Goal: Task Accomplishment & Management: Complete application form

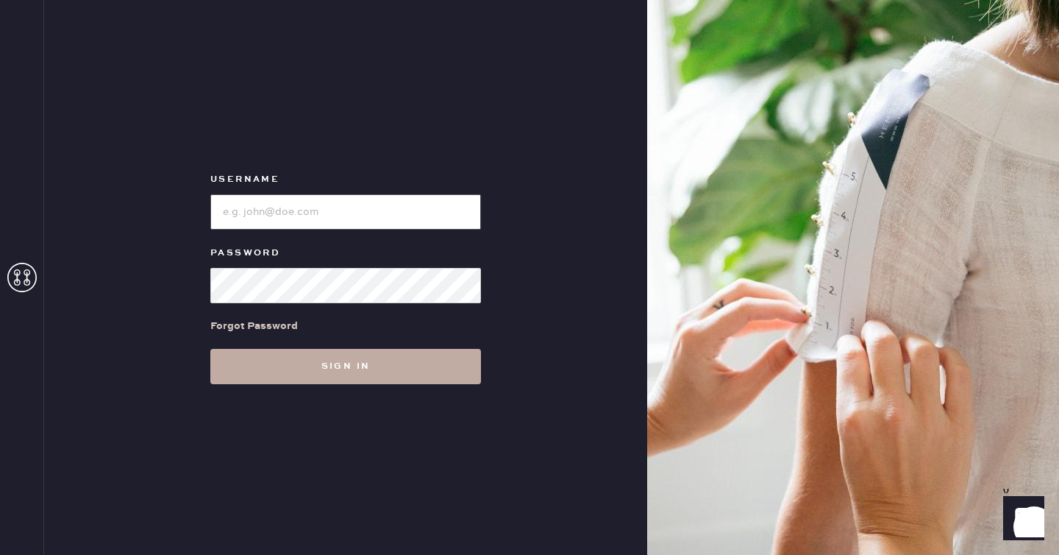
type input "reformationseattle"
click at [285, 355] on button "Sign in" at bounding box center [345, 366] width 271 height 35
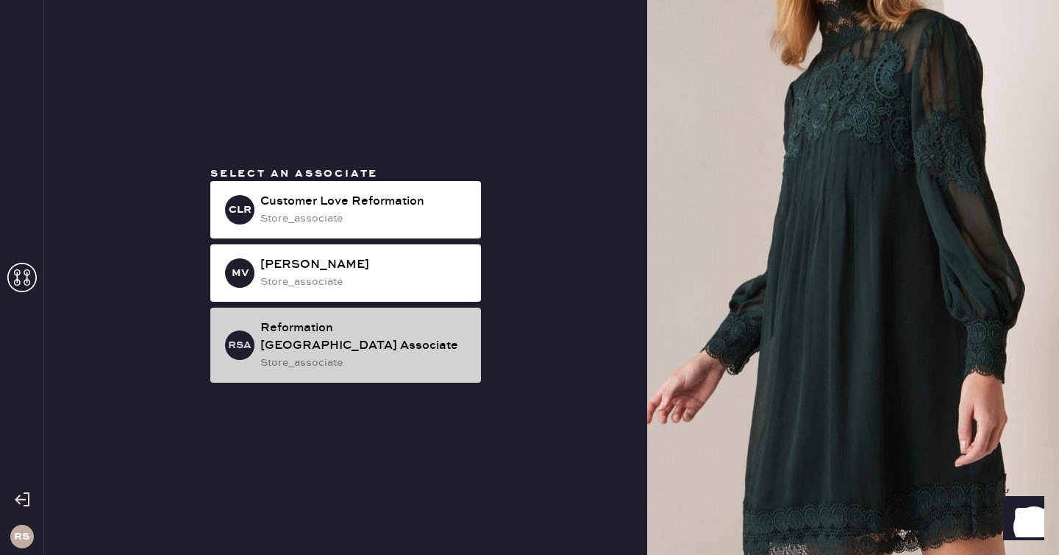
click at [390, 339] on div "Reformation [GEOGRAPHIC_DATA] Associate" at bounding box center [364, 336] width 209 height 35
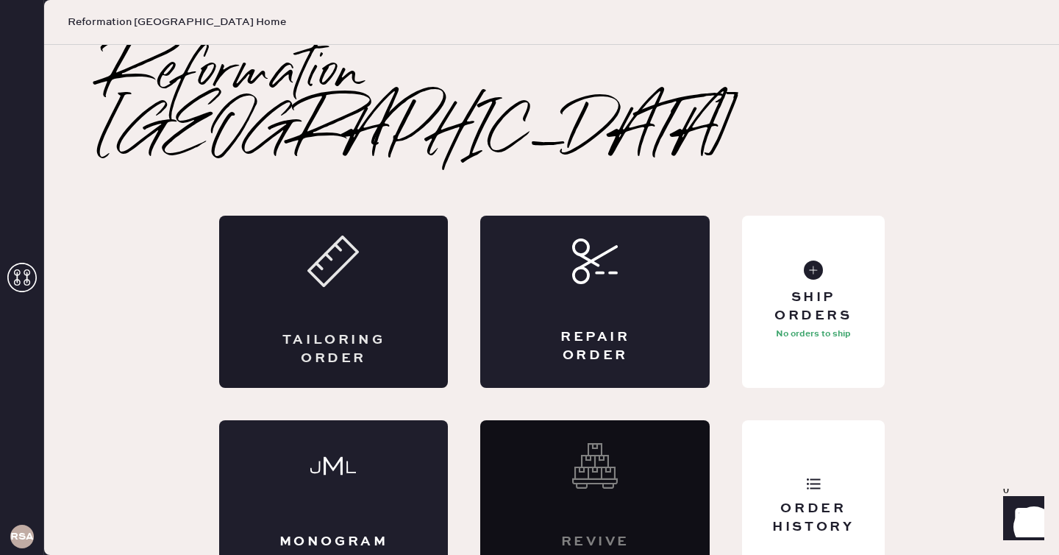
click at [389, 271] on div "Tailoring Order" at bounding box center [333, 301] width 229 height 172
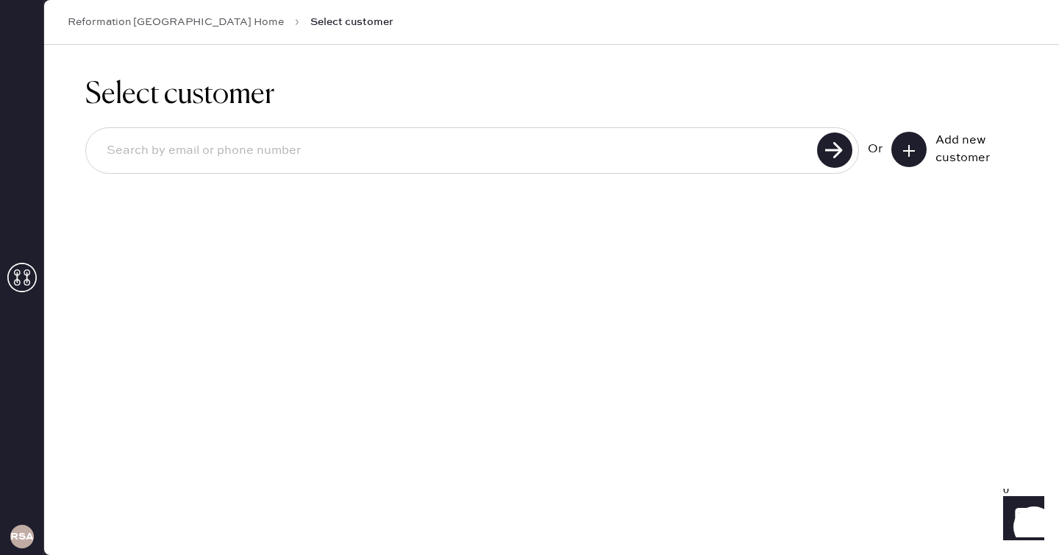
click at [917, 145] on button at bounding box center [908, 149] width 35 height 35
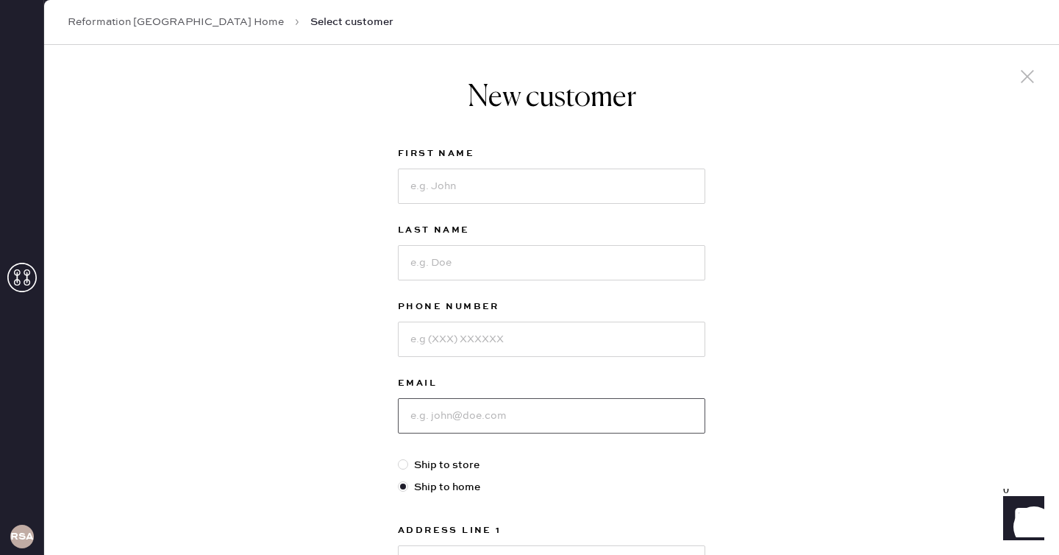
click at [449, 420] on input at bounding box center [551, 415] width 307 height 35
type input "[EMAIL_ADDRESS][DOMAIN_NAME]"
click at [550, 180] on input at bounding box center [551, 185] width 307 height 35
type input "Abbey"
click at [522, 272] on input at bounding box center [551, 262] width 307 height 35
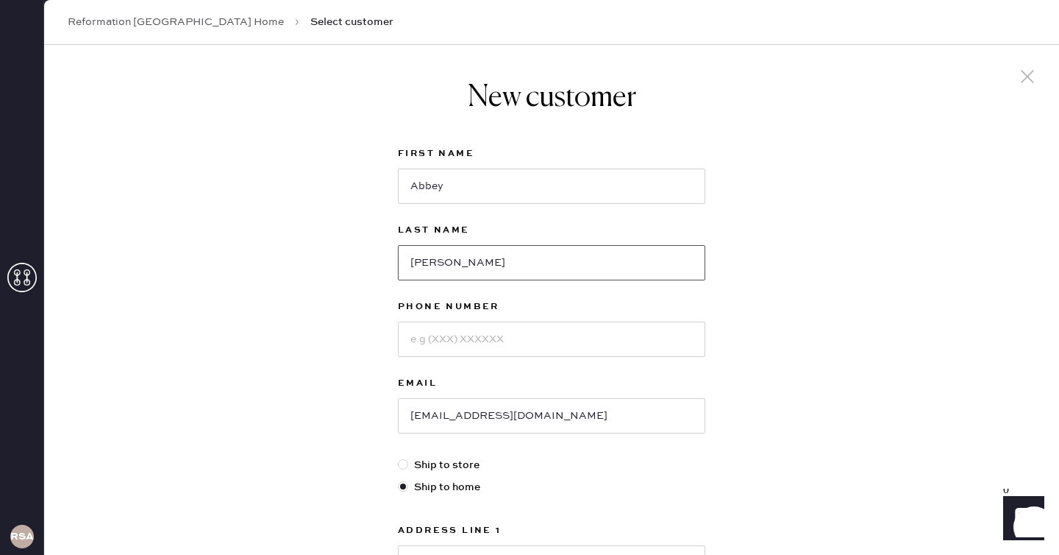
type input "[PERSON_NAME]"
click at [504, 342] on input at bounding box center [551, 338] width 307 height 35
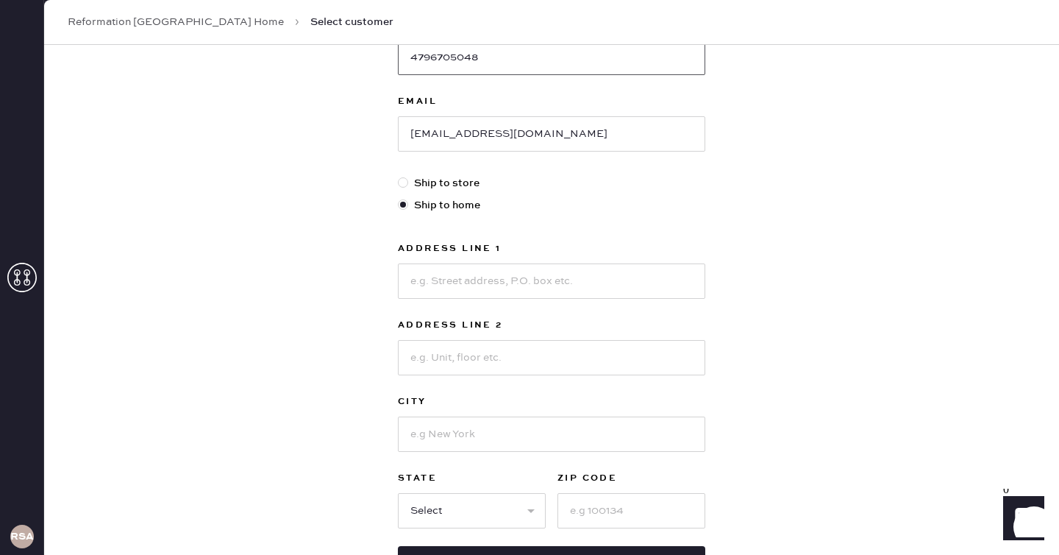
scroll to position [294, 0]
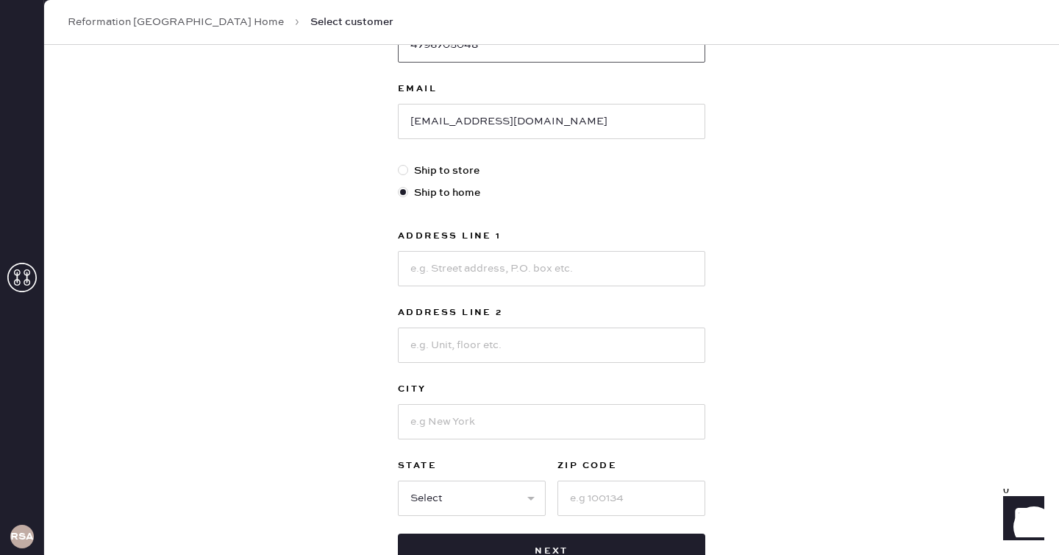
type input "4796705048"
click at [571, 264] on input at bounding box center [551, 268] width 307 height 35
type input "[STREET_ADDRESS]"
click at [470, 424] on input at bounding box center [551, 421] width 307 height 35
type input "[GEOGRAPHIC_DATA]"
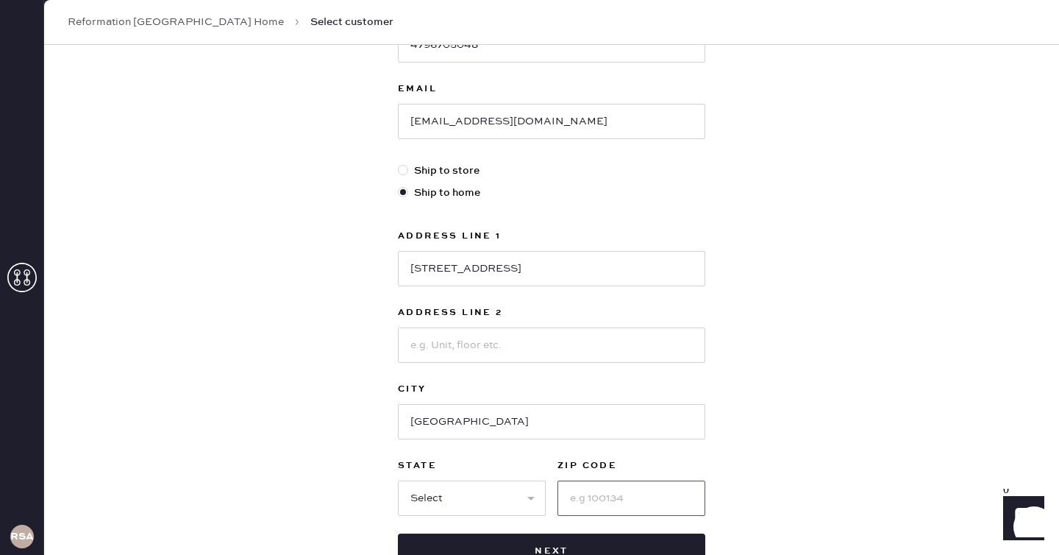
click at [609, 499] on input at bounding box center [631, 497] width 148 height 35
type input "98119"
click at [522, 497] on select "Select AK AL AR AZ CA CO CT [GEOGRAPHIC_DATA] DE FL [GEOGRAPHIC_DATA] HI [GEOGR…" at bounding box center [472, 497] width 148 height 35
select select "WA"
click at [398, 480] on select "Select AK AL AR AZ CA CO CT [GEOGRAPHIC_DATA] DE FL [GEOGRAPHIC_DATA] HI [GEOGR…" at bounding box center [472, 497] width 148 height 35
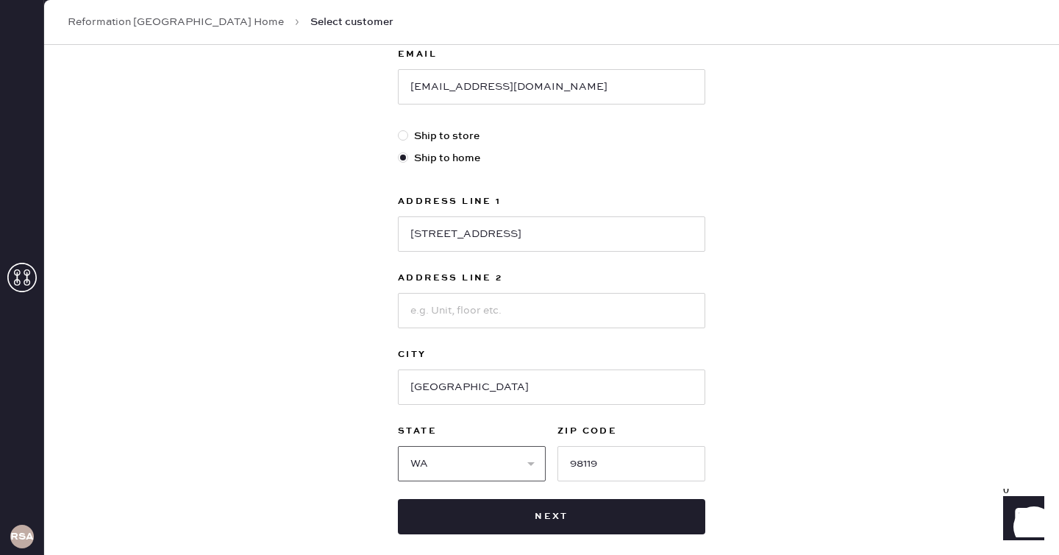
scroll to position [338, 0]
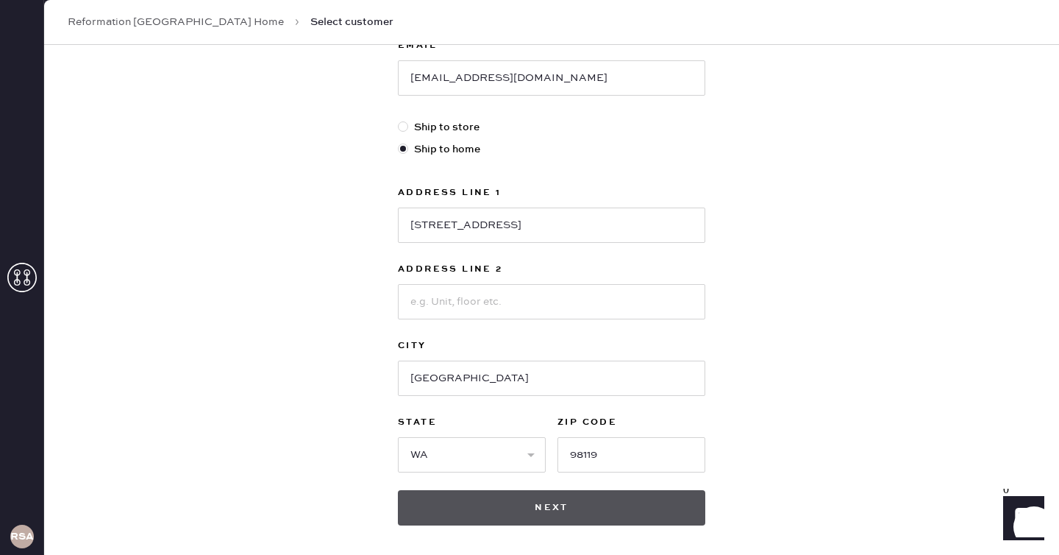
click at [574, 508] on button "Next" at bounding box center [551, 507] width 307 height 35
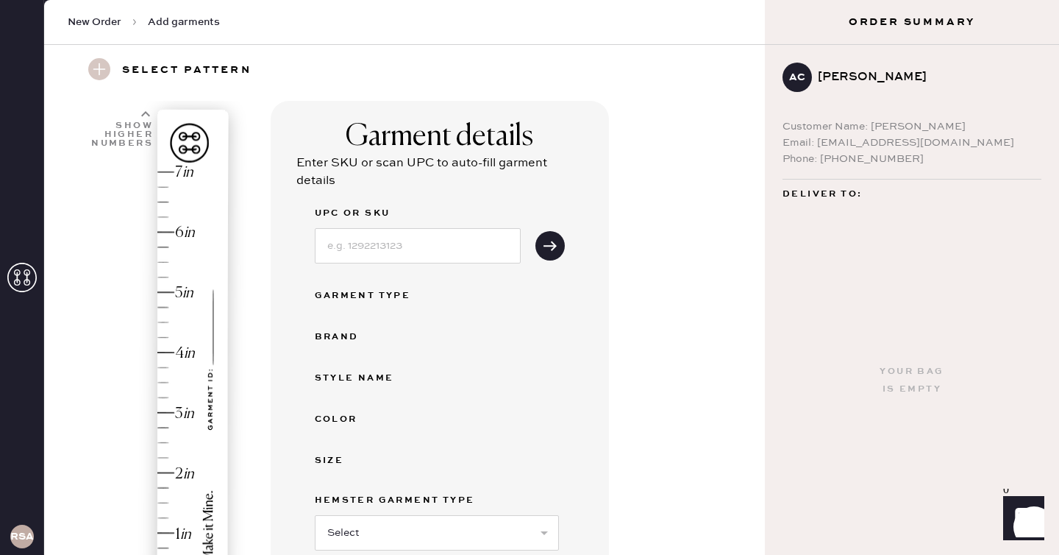
scroll to position [47, 0]
click at [390, 248] on input at bounding box center [418, 244] width 206 height 35
click at [560, 288] on div "Garment Type" at bounding box center [440, 294] width 250 height 18
click at [553, 244] on use "submit" at bounding box center [549, 244] width 13 height 10
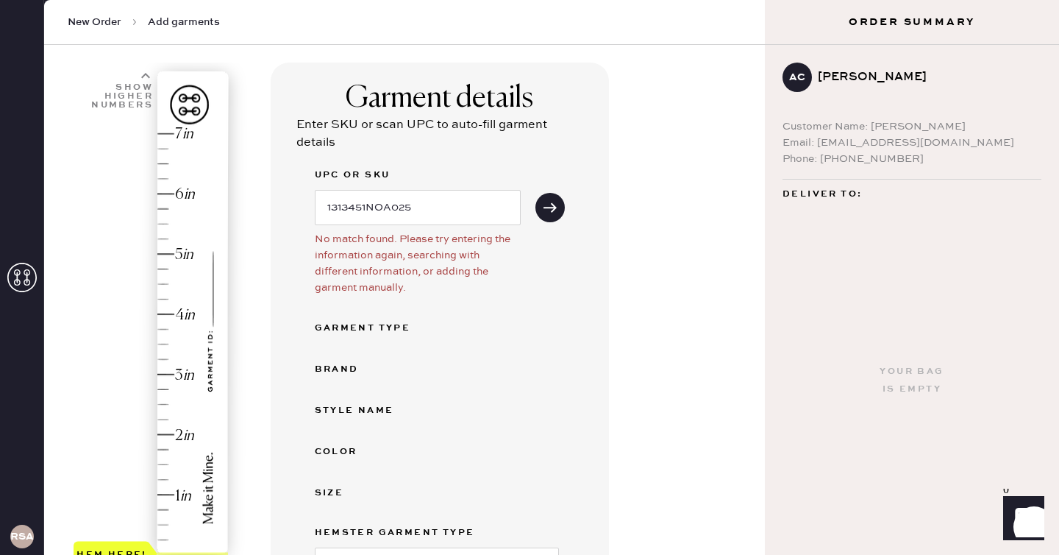
scroll to position [80, 0]
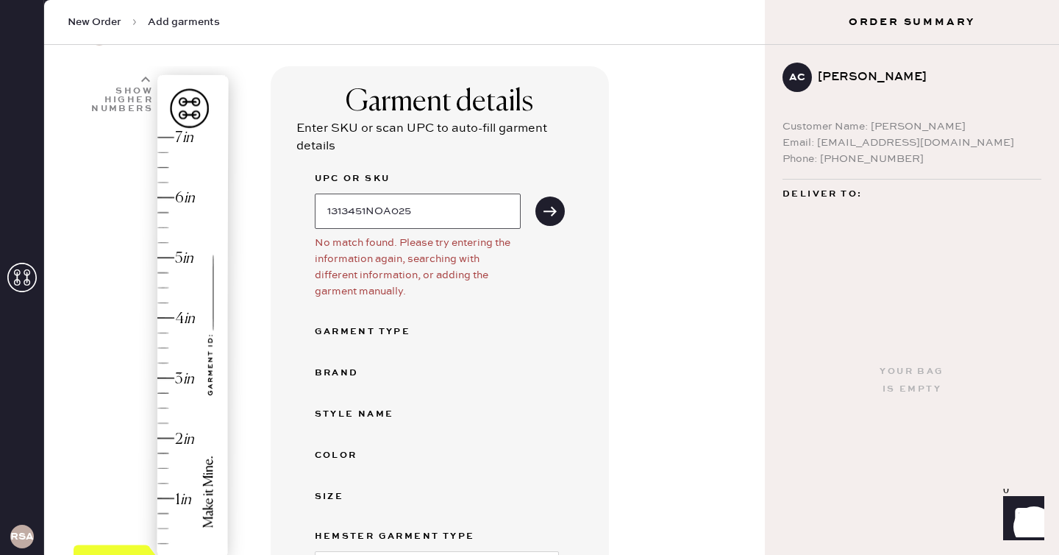
click at [424, 213] on input "1313451NOA025" at bounding box center [418, 210] width 206 height 35
type input "1313451NOA"
click at [561, 204] on button "submit" at bounding box center [549, 210] width 29 height 29
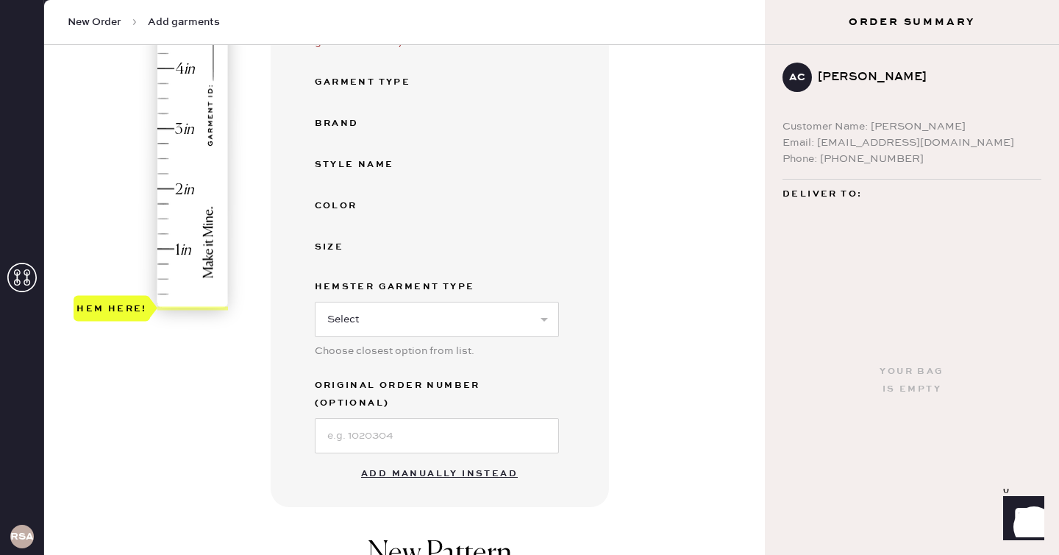
scroll to position [343, 0]
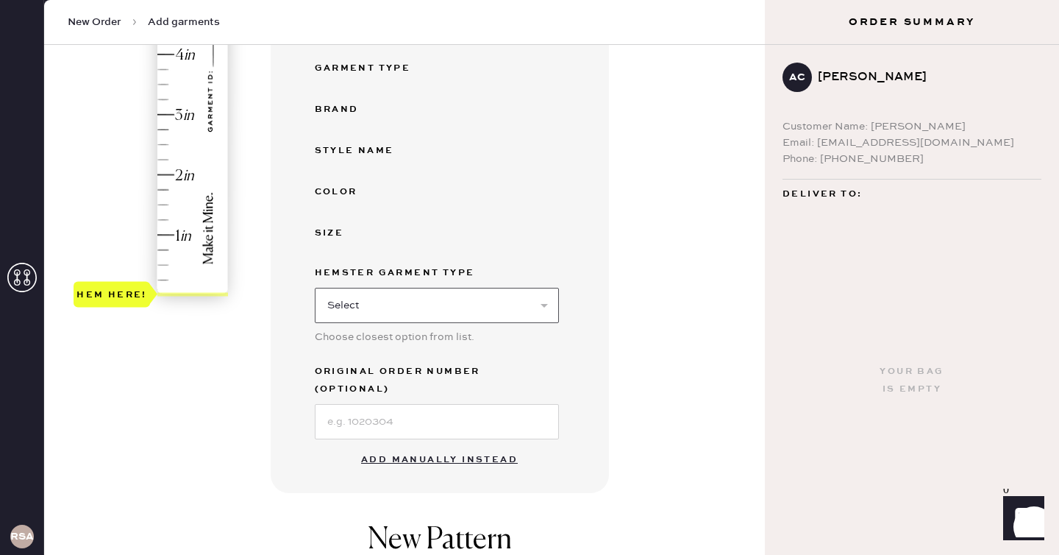
click at [463, 308] on select "Select Basic Skirt Jeans Leggings Pants Shorts Basic Sleeved Dress Basic Sleeve…" at bounding box center [437, 305] width 244 height 35
select select "2"
click at [315, 288] on select "Select Basic Skirt Jeans Leggings Pants Shorts Basic Sleeved Dress Basic Sleeve…" at bounding box center [437, 305] width 244 height 35
click at [476, 413] on input at bounding box center [437, 421] width 244 height 35
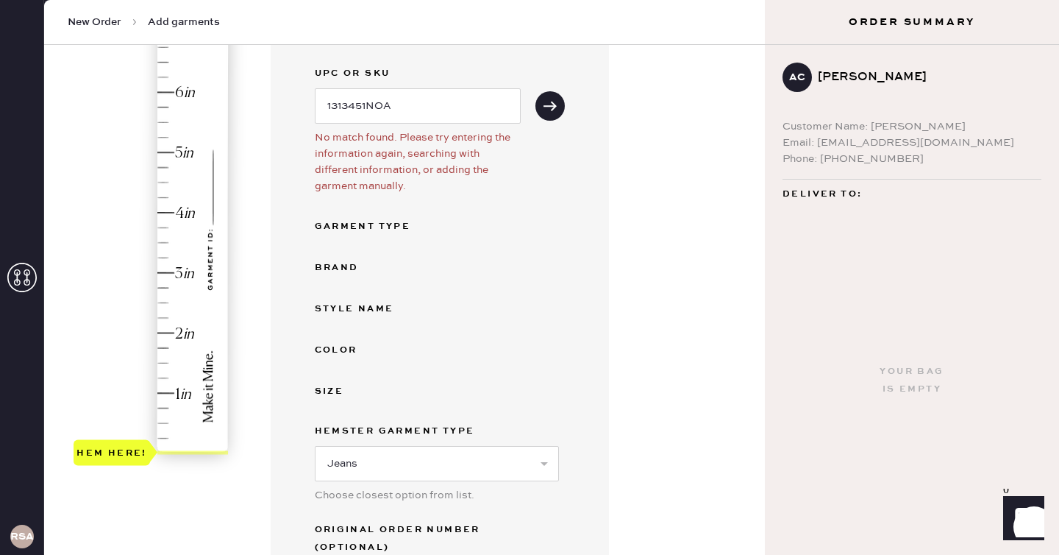
scroll to position [0, 0]
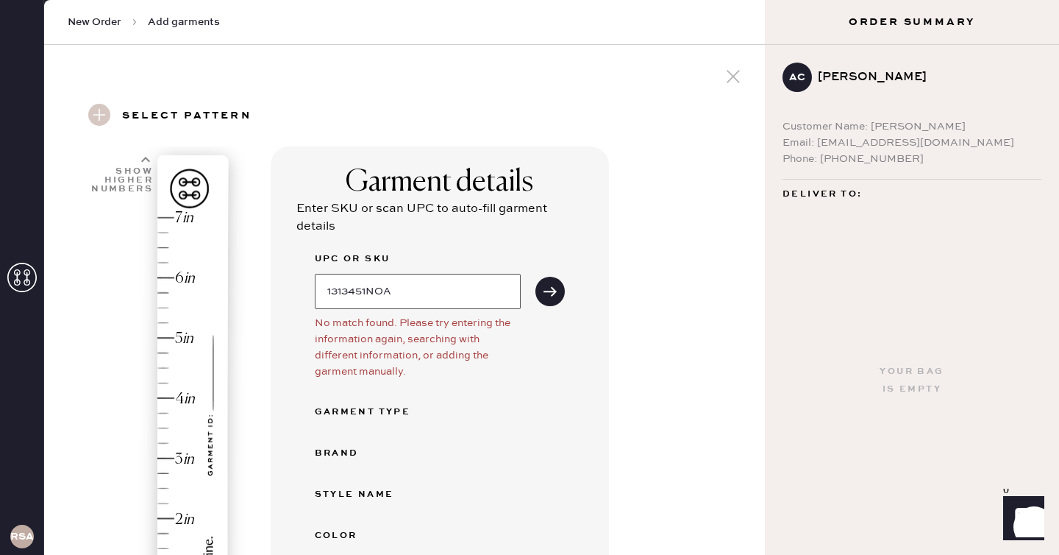
click at [421, 290] on input "1313451NOA" at bounding box center [418, 291] width 206 height 35
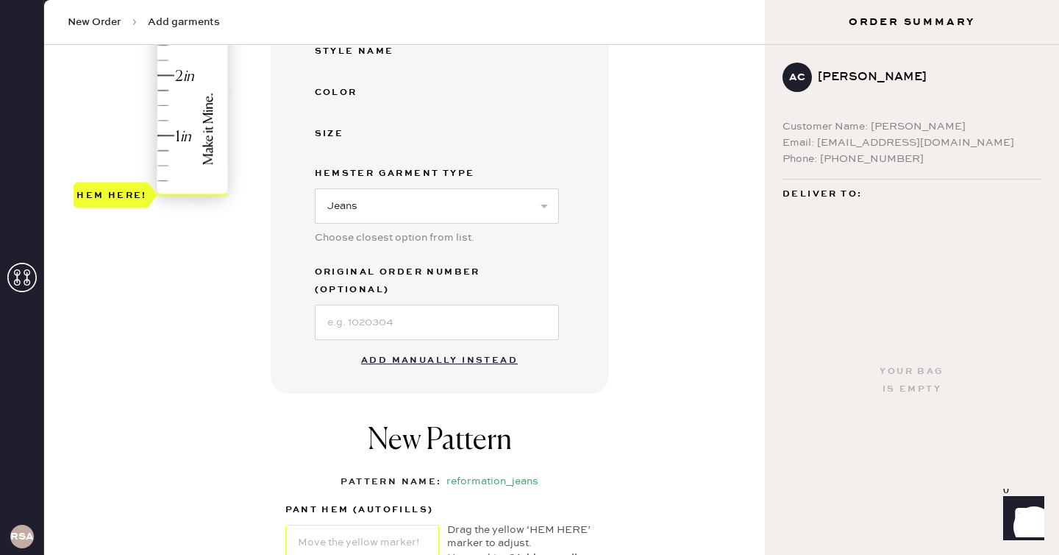
scroll to position [445, 0]
click at [431, 343] on button "Add manually instead" at bounding box center [439, 357] width 174 height 29
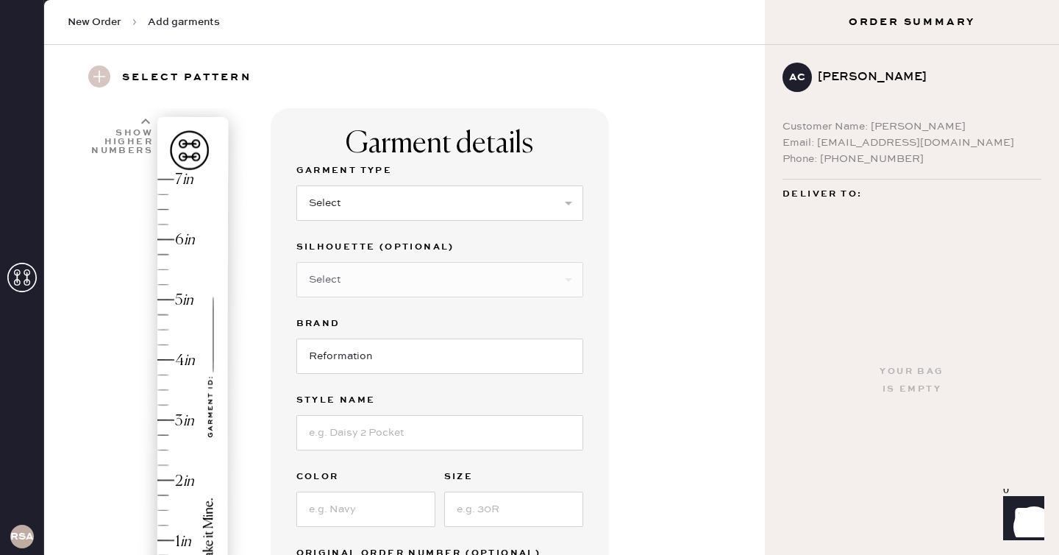
scroll to position [40, 0]
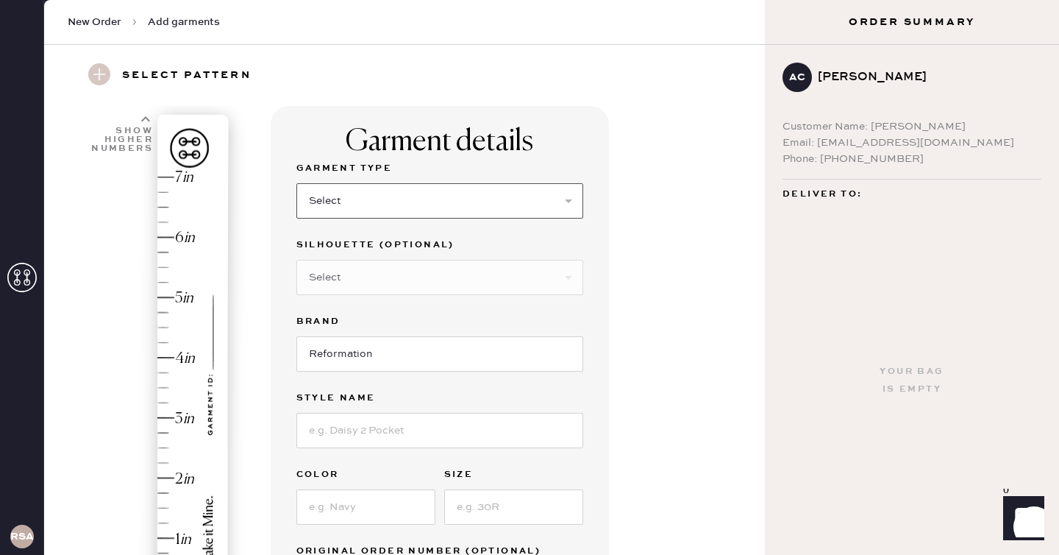
click at [531, 204] on select "Select Basic Skirt Jeans Leggings Pants Shorts Basic Sleeved Dress Basic Sleeve…" at bounding box center [439, 200] width 287 height 35
select select "2"
click at [296, 183] on select "Select Basic Skirt Jeans Leggings Pants Shorts Basic Sleeved Dress Basic Sleeve…" at bounding box center [439, 200] width 287 height 35
click at [428, 280] on select "Select Shorts Cropped Flare Boot Cut Straight Skinny Other" at bounding box center [439, 277] width 287 height 35
select select "other"
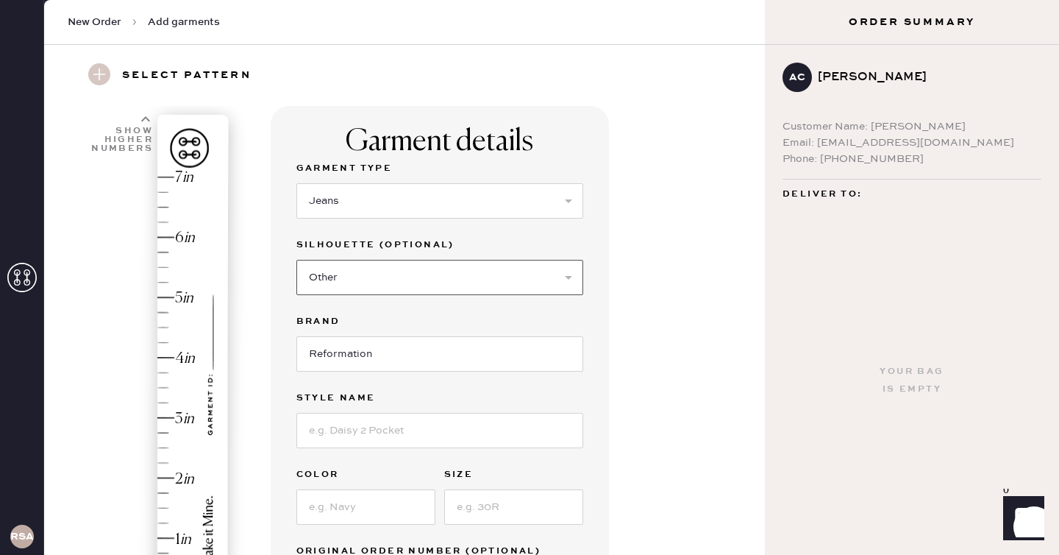
click at [296, 260] on select "Select Shorts Cropped Flare Boot Cut Straight Skinny Other" at bounding box center [439, 277] width 287 height 35
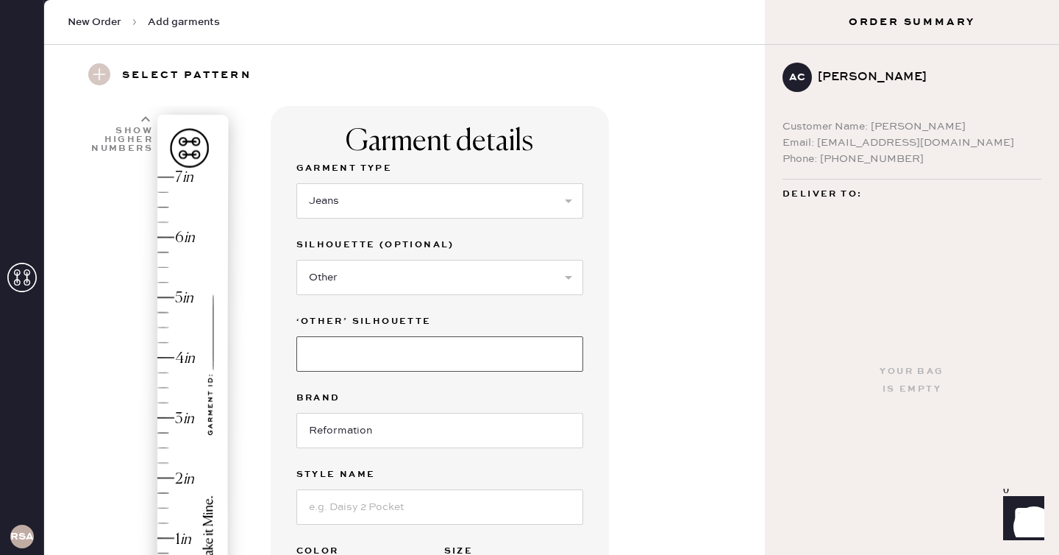
click at [428, 354] on input at bounding box center [439, 353] width 287 height 35
type input "WIDE"
click at [568, 396] on label "Brand" at bounding box center [439, 398] width 287 height 18
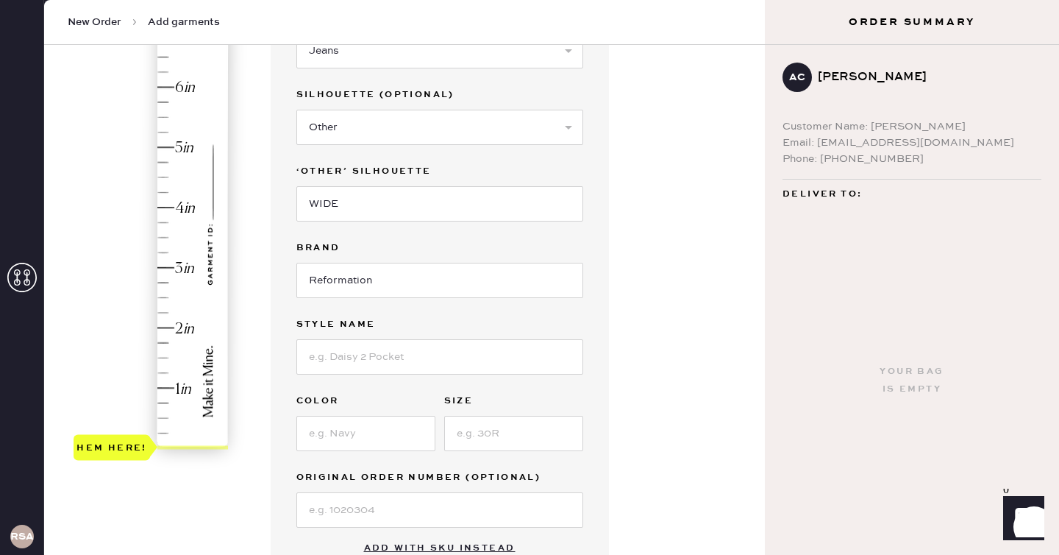
scroll to position [191, 0]
click at [384, 367] on input at bounding box center [439, 355] width 287 height 35
type input "[PERSON_NAME] Rise Slouchy Wide Leg Jeans"
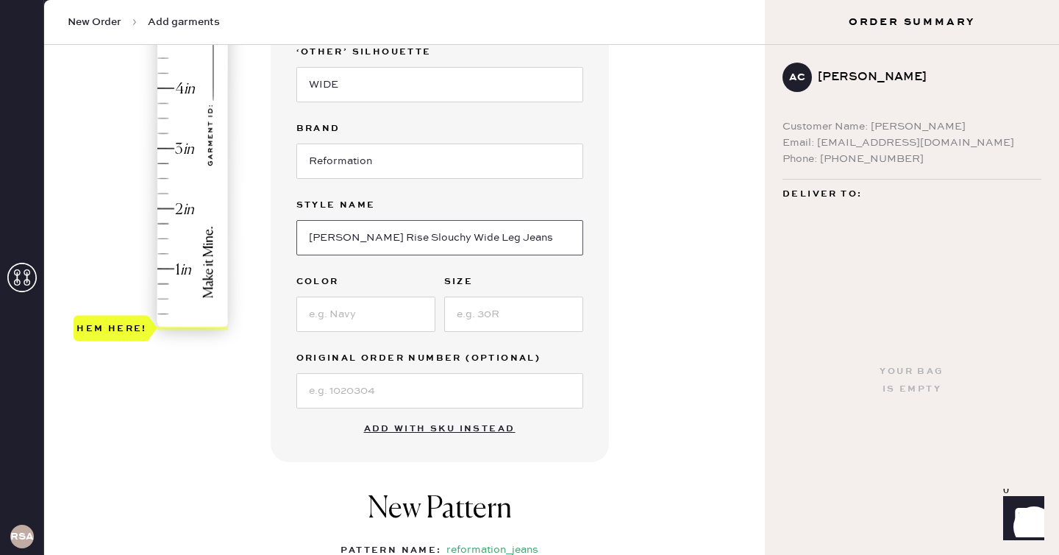
scroll to position [311, 0]
click at [348, 310] on input at bounding box center [365, 312] width 139 height 35
type input "PINSTRIPE LAKE"
click at [496, 314] on input at bounding box center [513, 312] width 139 height 35
type input "25"
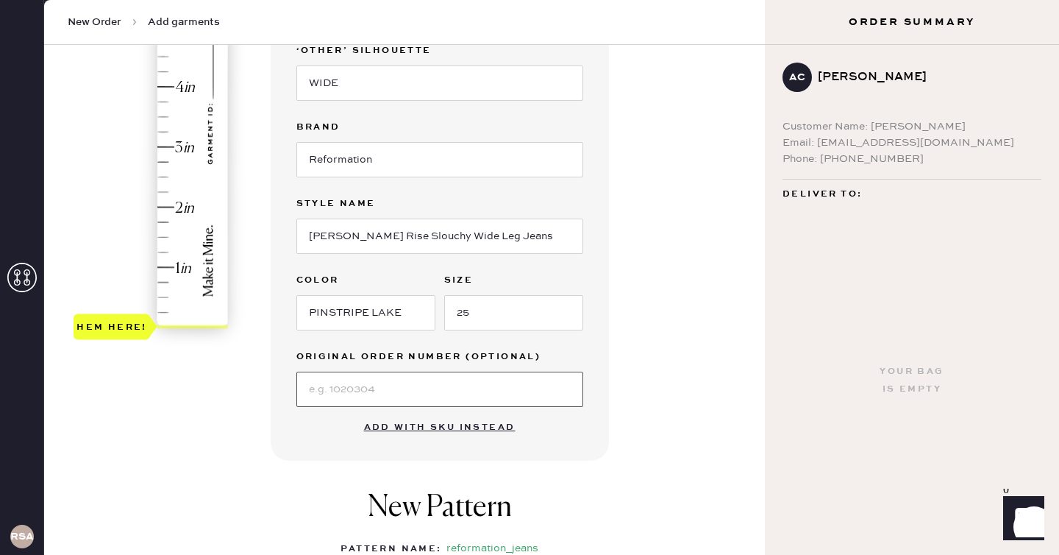
click at [468, 394] on input at bounding box center [439, 388] width 287 height 35
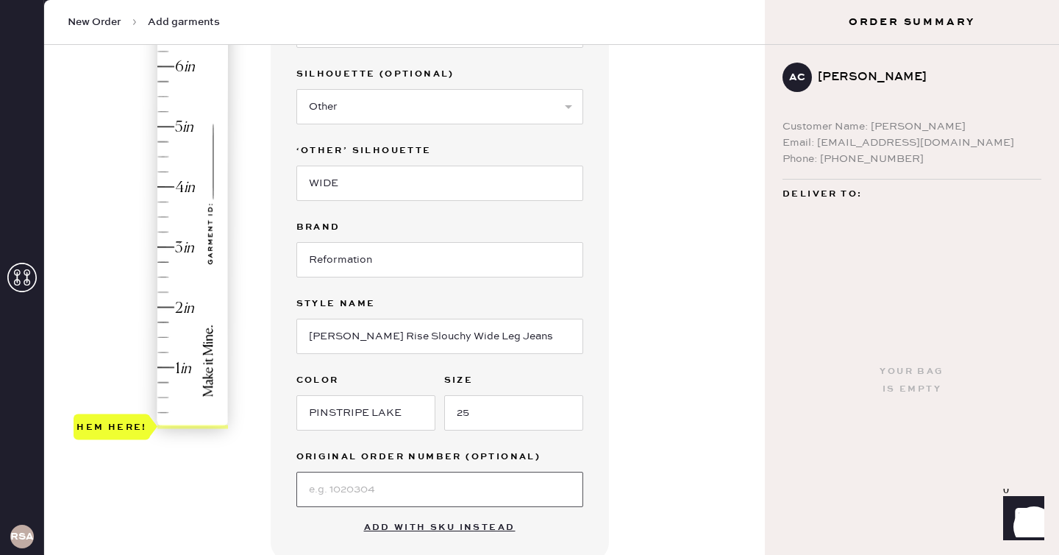
scroll to position [207, 0]
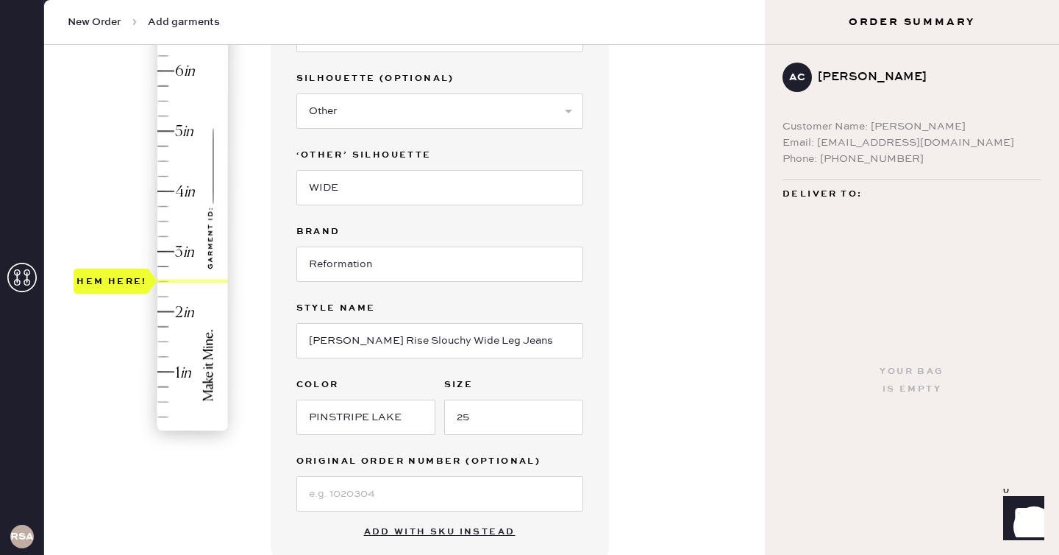
type input "2.75"
drag, startPoint x: 142, startPoint y: 432, endPoint x: 135, endPoint y: 275, distance: 156.8
click at [135, 274] on div "Hem here!" at bounding box center [112, 266] width 76 height 26
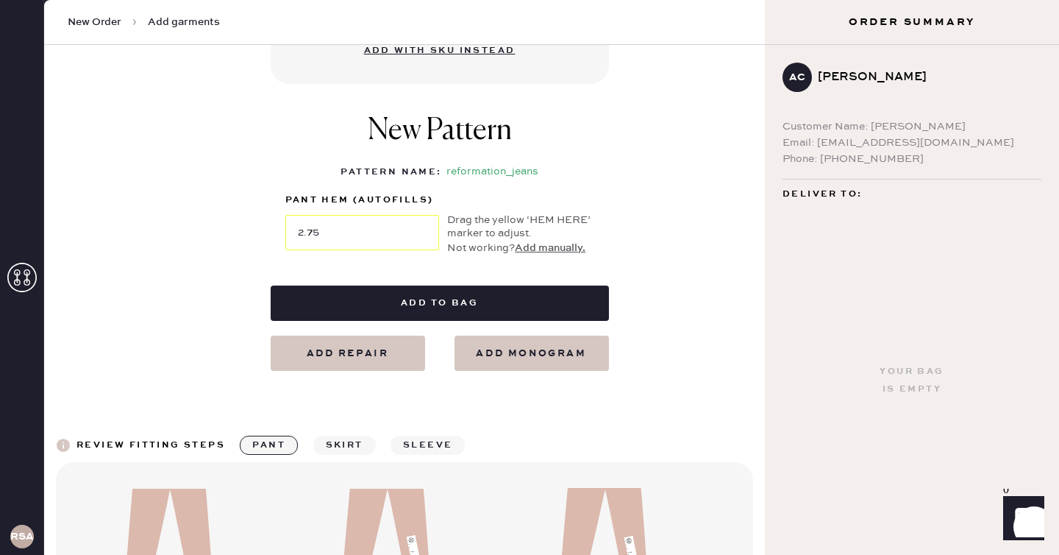
scroll to position [687, 0]
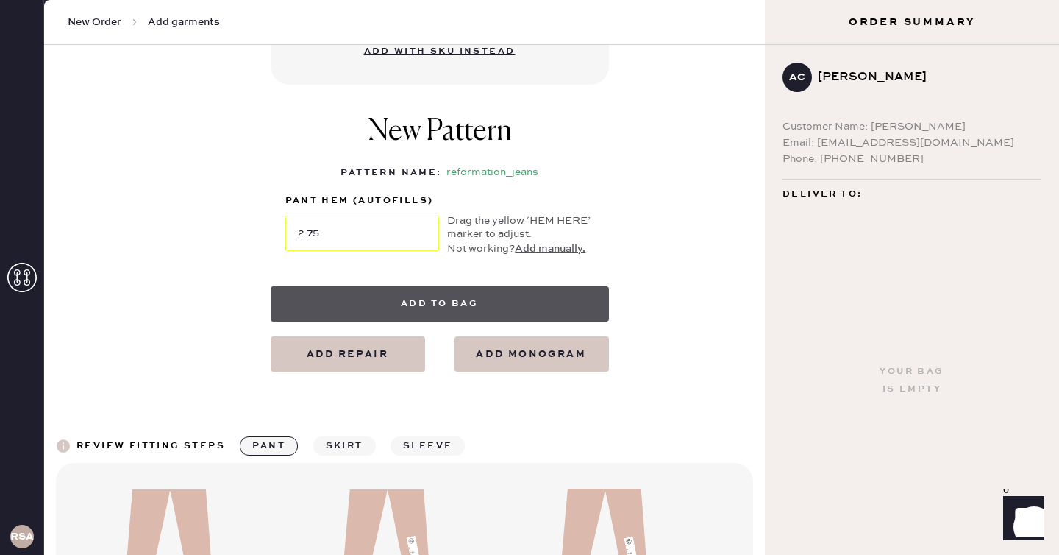
click at [441, 302] on button "Add to bag" at bounding box center [440, 303] width 338 height 35
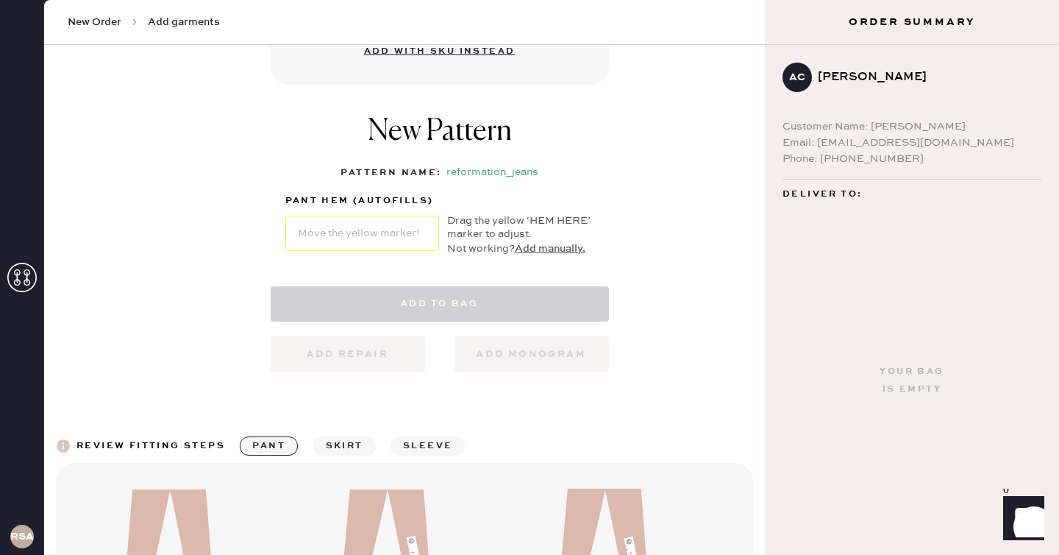
select select "2"
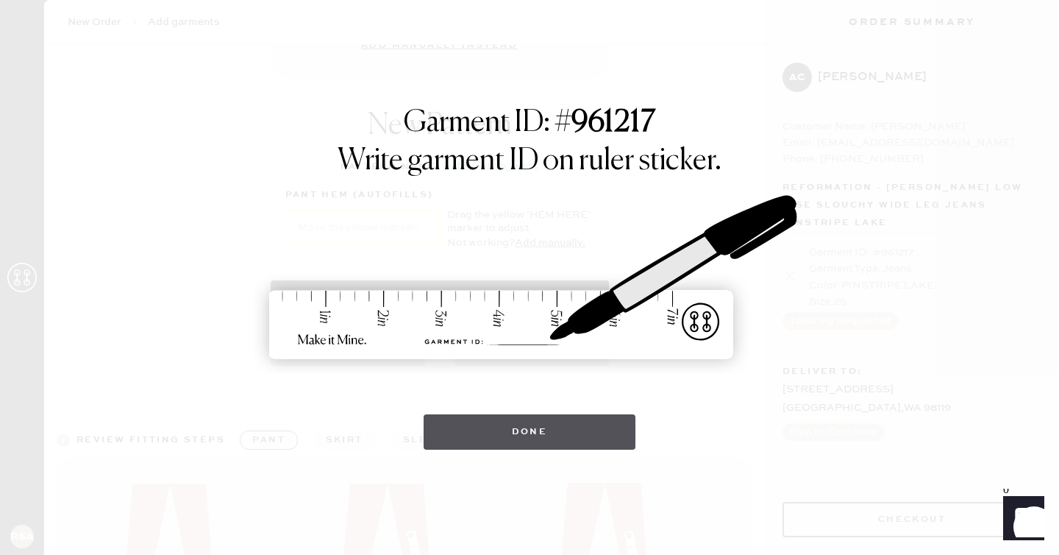
click at [567, 429] on button "Done" at bounding box center [530, 431] width 213 height 35
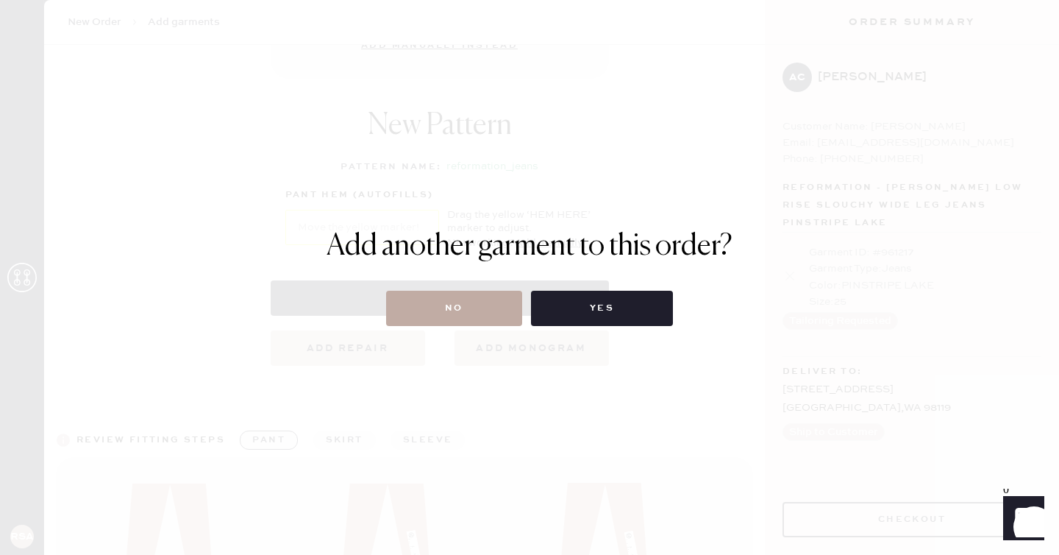
click at [454, 314] on button "No" at bounding box center [454, 307] width 136 height 35
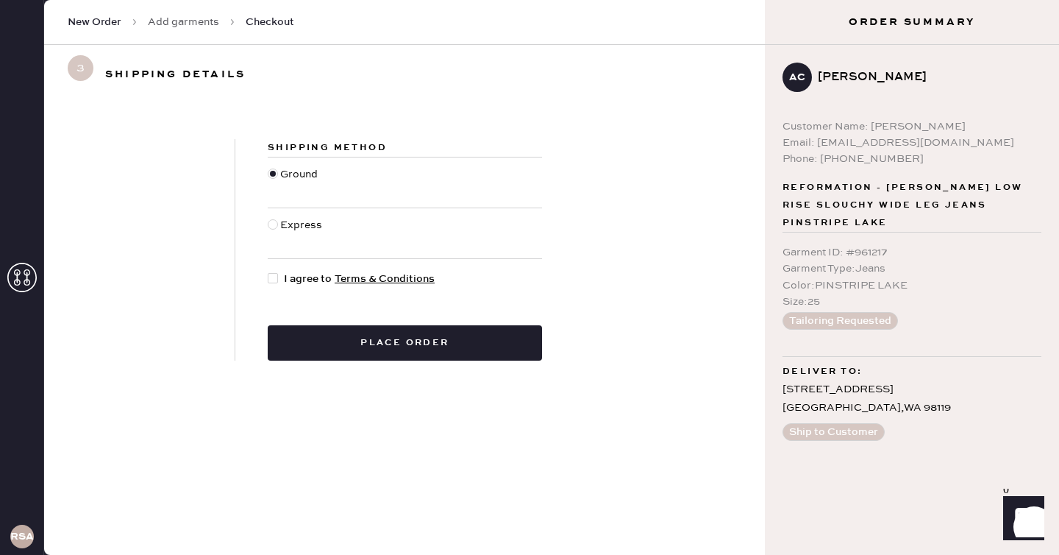
click at [274, 279] on div at bounding box center [273, 278] width 10 height 10
click at [268, 271] on input "I agree to Terms & Conditions" at bounding box center [268, 271] width 1 height 1
checkbox input "true"
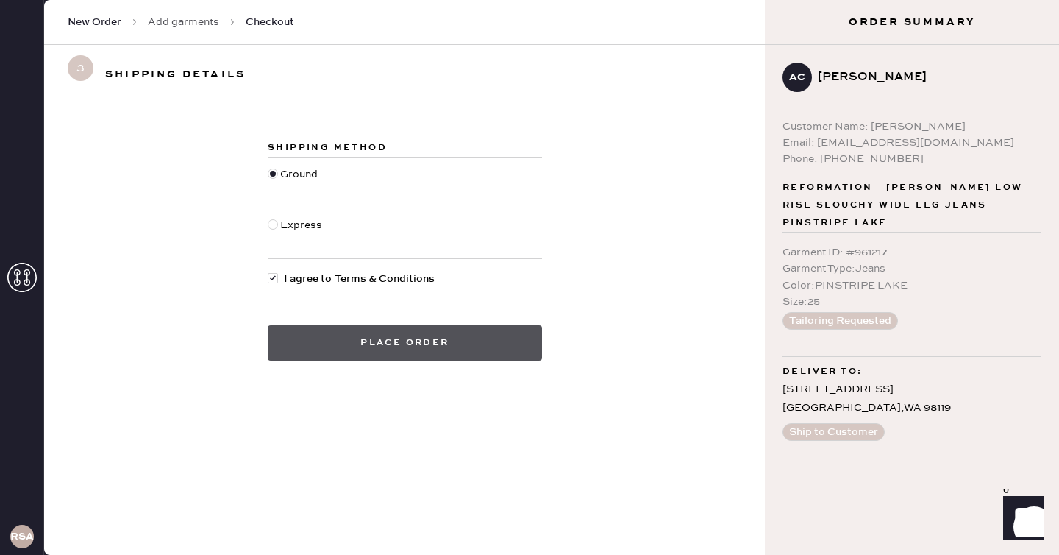
click at [416, 348] on button "Place order" at bounding box center [405, 342] width 274 height 35
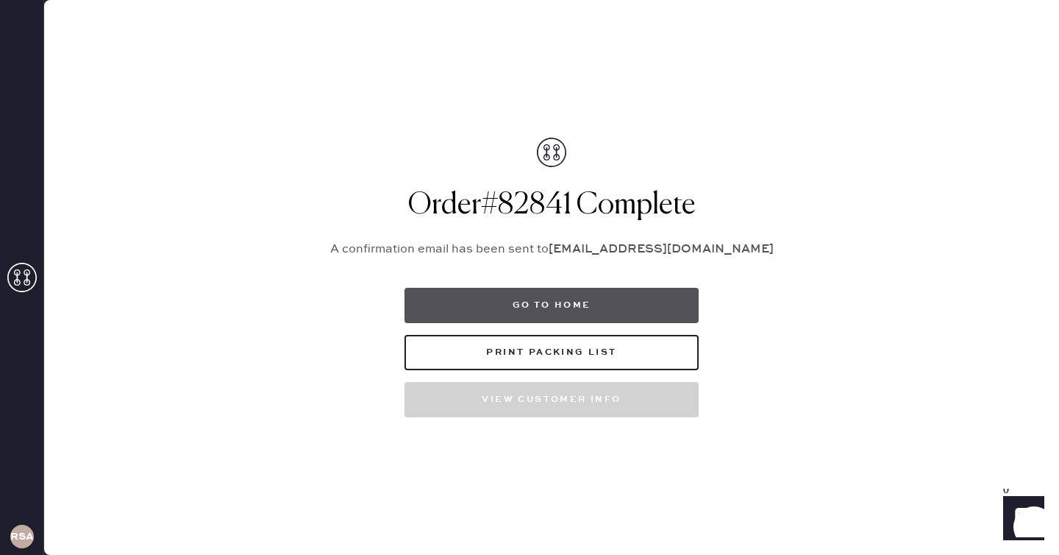
click at [532, 299] on button "Go to home" at bounding box center [551, 305] width 294 height 35
